Goal: Navigation & Orientation: Find specific page/section

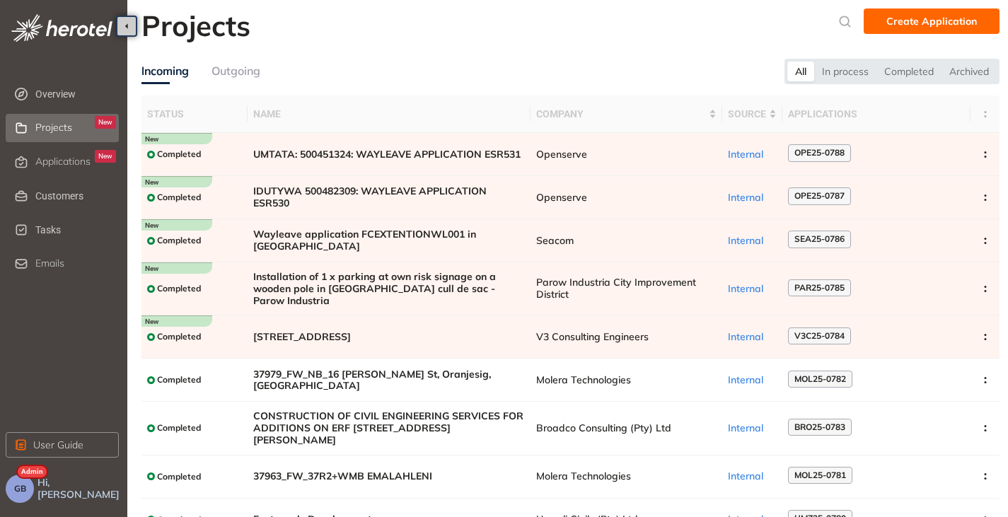
click at [61, 165] on span "Applications" at bounding box center [62, 162] width 55 height 12
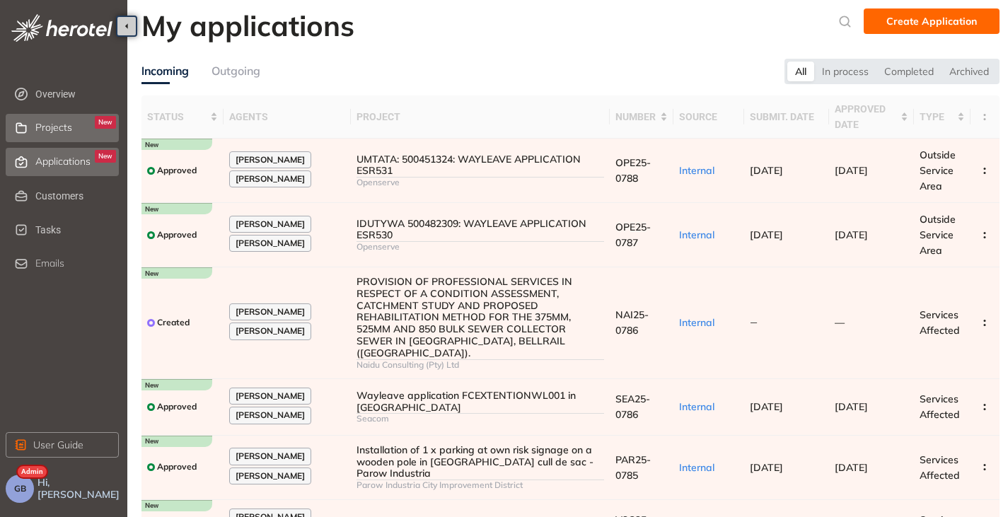
click at [50, 124] on span "Projects" at bounding box center [53, 128] width 37 height 12
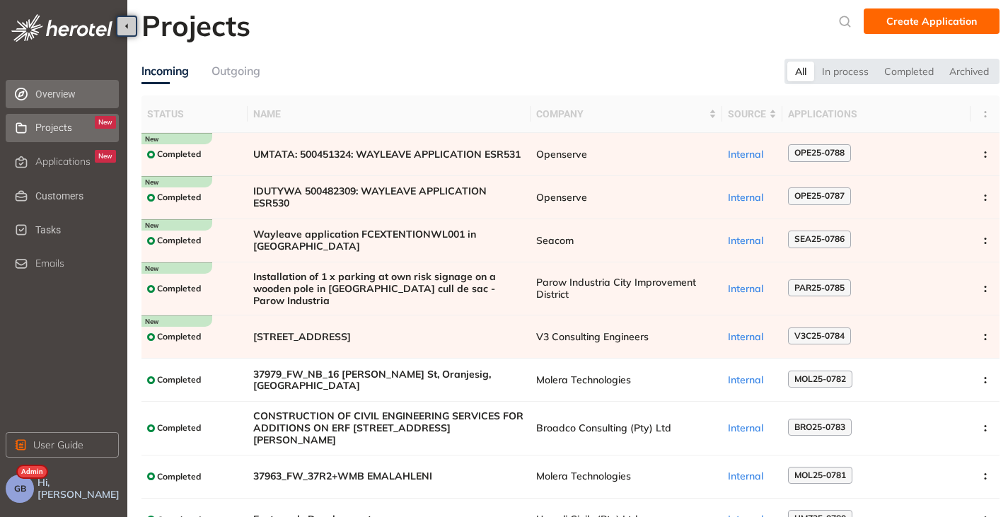
click at [59, 94] on span "Overview" at bounding box center [75, 94] width 81 height 28
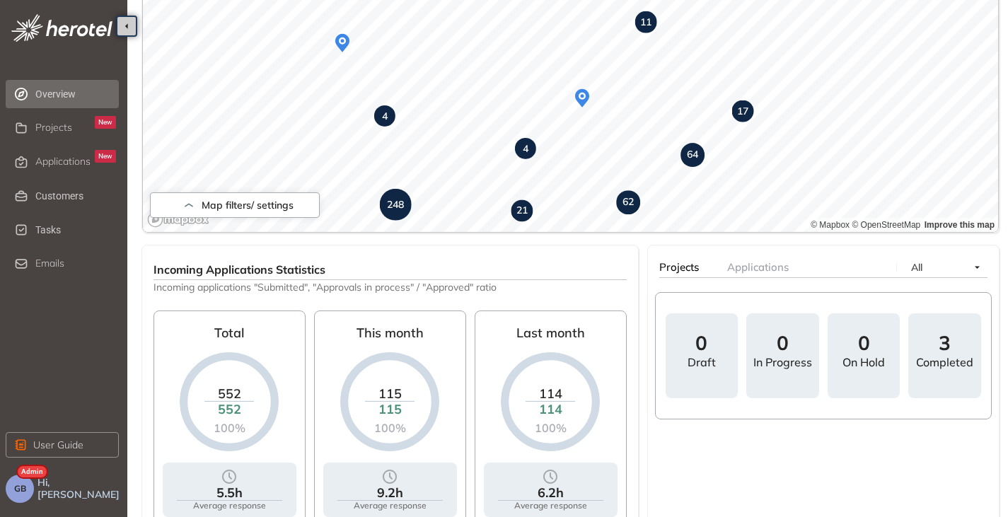
scroll to position [327, 0]
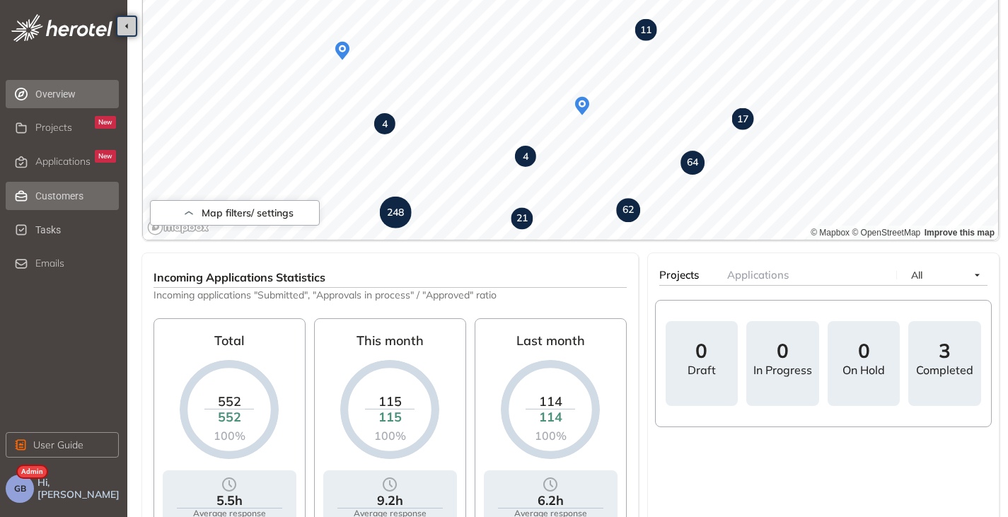
click at [40, 197] on span "Customers" at bounding box center [75, 196] width 81 height 28
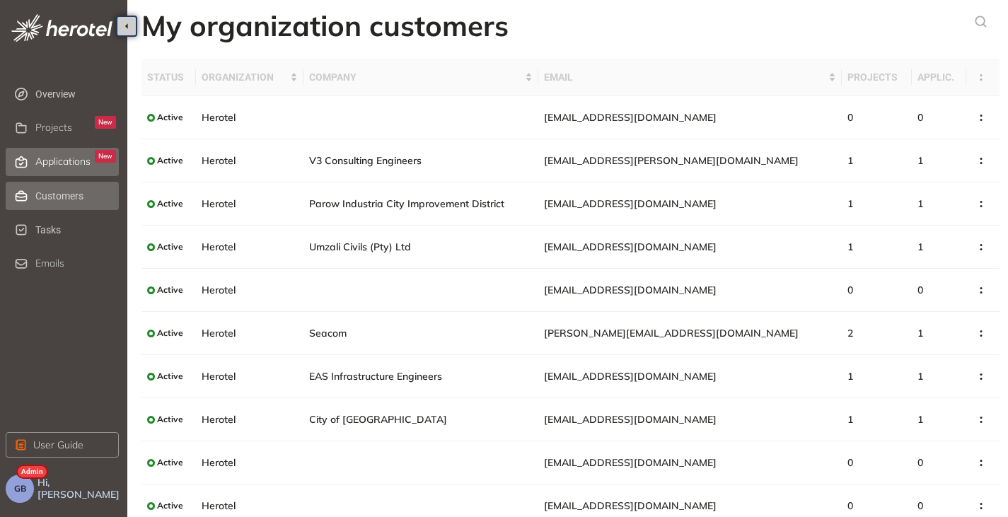
click at [49, 156] on span "Applications" at bounding box center [62, 162] width 55 height 12
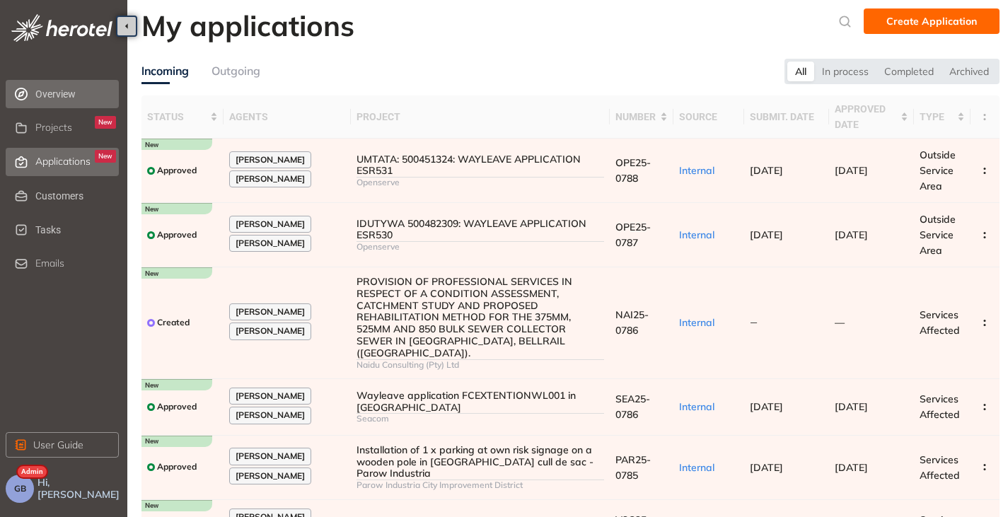
click at [56, 98] on span "Overview" at bounding box center [75, 94] width 81 height 28
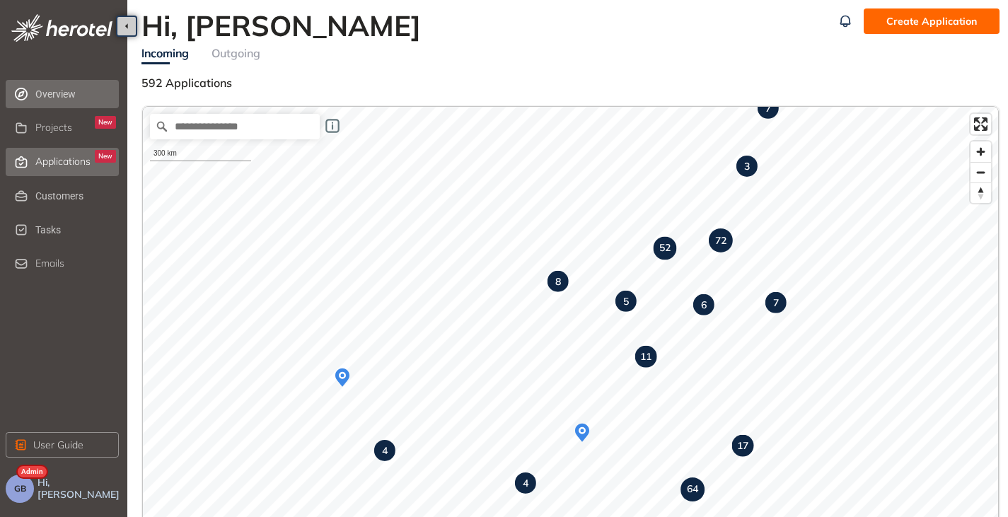
click at [42, 166] on span "Applications" at bounding box center [62, 162] width 55 height 12
